Goal: Check status: Check status

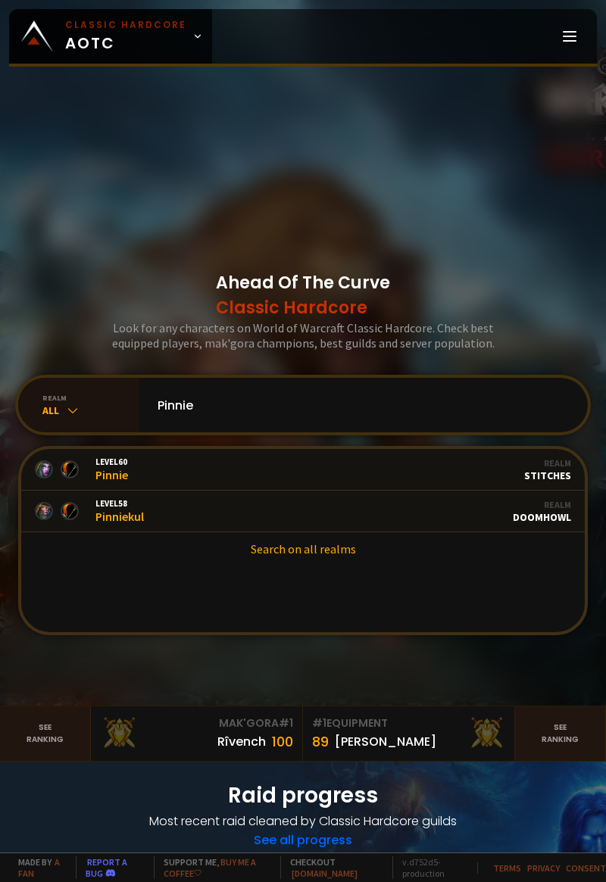
type input "Pinnie"
click at [348, 532] on link "Level 58 Pinniekul Guild Stalwart Realm Doomhowl" at bounding box center [302, 512] width 563 height 42
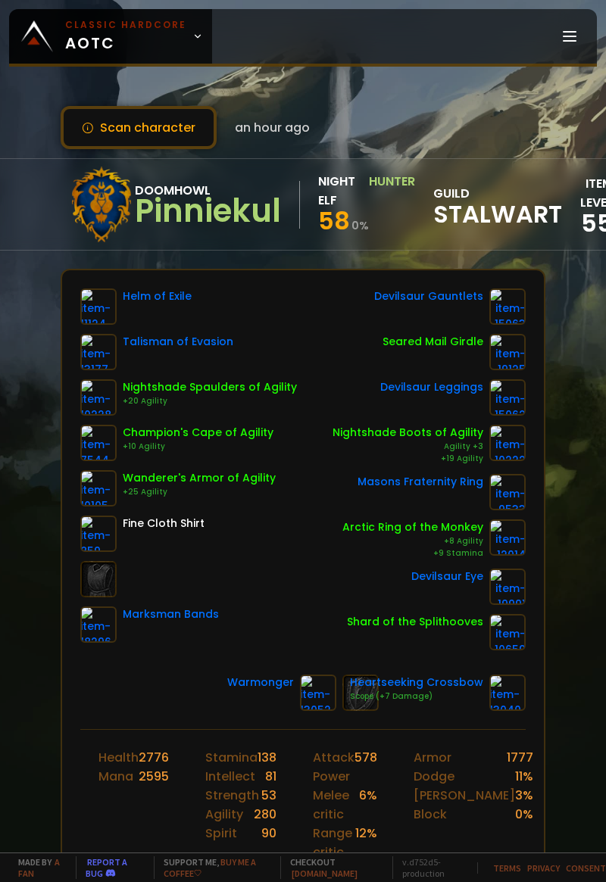
click at [176, 133] on button "Scan character" at bounding box center [139, 127] width 156 height 43
